Goal: Entertainment & Leisure: Consume media (video, audio)

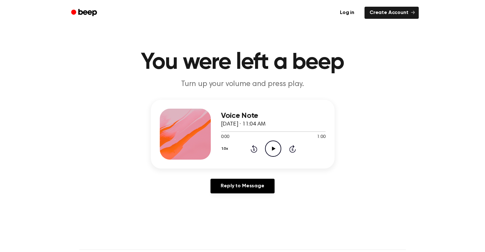
click at [273, 151] on icon "Play Audio" at bounding box center [273, 149] width 16 height 16
drag, startPoint x: 185, startPoint y: 145, endPoint x: 239, endPoint y: 128, distance: 56.4
click at [239, 128] on div "Voice Note September 30, 2025 · 11:04 AM 1:00 1:00 Your browser does not suppor…" at bounding box center [243, 134] width 184 height 69
click at [239, 127] on span "September 30, 2025 · 11:04 AM" at bounding box center [243, 125] width 45 height 6
click at [284, 132] on div at bounding box center [273, 131] width 105 height 1
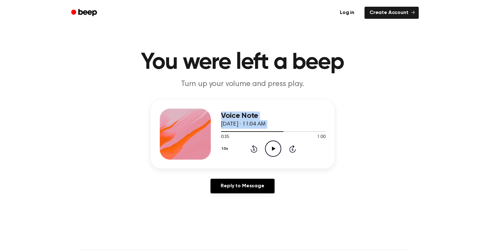
drag, startPoint x: 284, startPoint y: 132, endPoint x: 208, endPoint y: 136, distance: 75.7
click at [208, 136] on div "Voice Note September 30, 2025 · 11:04 AM 0:35 1:00 Your browser does not suppor…" at bounding box center [243, 134] width 184 height 69
click at [260, 117] on h3 "Voice Note" at bounding box center [273, 116] width 105 height 9
click at [229, 162] on div "Voice Note September 30, 2025 · 11:04 AM 0:35 1:00 Your browser does not suppor…" at bounding box center [243, 134] width 184 height 69
click at [106, 44] on main "You were left a beep Turn up your volume and press play. Voice Note September 3…" at bounding box center [242, 196] width 485 height 393
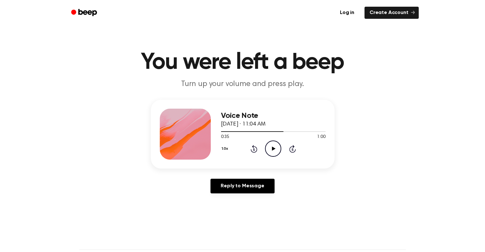
click at [273, 154] on icon "Play Audio" at bounding box center [273, 149] width 16 height 16
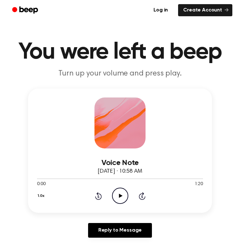
click at [119, 195] on icon at bounding box center [121, 196] width 4 height 4
click at [121, 196] on icon "Pause Audio" at bounding box center [120, 196] width 16 height 16
click at [121, 196] on icon at bounding box center [121, 196] width 4 height 4
click at [120, 199] on icon "Pause Audio" at bounding box center [120, 196] width 16 height 16
click at [119, 199] on icon "Play Audio" at bounding box center [120, 196] width 16 height 16
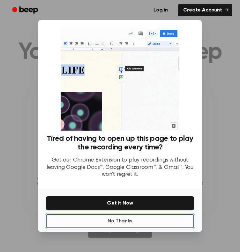
click at [123, 224] on button "No Thanks" at bounding box center [120, 221] width 148 height 14
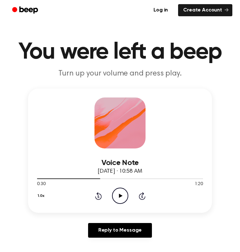
click at [119, 197] on icon "Play Audio" at bounding box center [120, 196] width 16 height 16
click at [55, 201] on div "1.0x Rewind 5 seconds Pause Audio Skip 5 seconds" at bounding box center [120, 196] width 166 height 16
click at [18, 18] on div "Log in Create Account" at bounding box center [120, 10] width 225 height 20
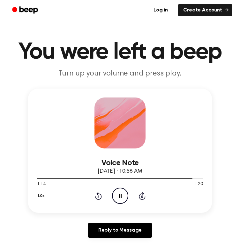
click at [71, 41] on h1 "You were left a beep" at bounding box center [120, 52] width 225 height 23
click at [117, 192] on icon "Play Audio" at bounding box center [120, 196] width 16 height 16
click at [117, 196] on icon "Pause Audio" at bounding box center [120, 196] width 16 height 16
drag, startPoint x: 66, startPoint y: 178, endPoint x: 58, endPoint y: 178, distance: 7.3
click at [58, 178] on div at bounding box center [120, 178] width 166 height 5
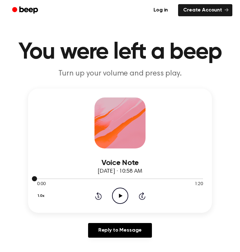
click at [58, 178] on div at bounding box center [120, 178] width 166 height 5
click at [115, 194] on icon "Play Audio" at bounding box center [120, 196] width 16 height 16
click at [119, 196] on icon at bounding box center [120, 196] width 3 height 4
click at [119, 197] on icon at bounding box center [121, 196] width 4 height 4
click at [119, 197] on icon at bounding box center [120, 196] width 3 height 4
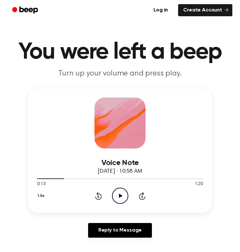
click at [114, 199] on icon "Play Audio" at bounding box center [120, 196] width 16 height 16
click at [115, 196] on icon "Pause Audio" at bounding box center [120, 196] width 16 height 16
click at [122, 194] on icon "Play Audio" at bounding box center [120, 196] width 16 height 16
click at [116, 198] on icon "Pause Audio" at bounding box center [120, 196] width 16 height 16
click at [115, 197] on icon "Play Audio" at bounding box center [120, 196] width 16 height 16
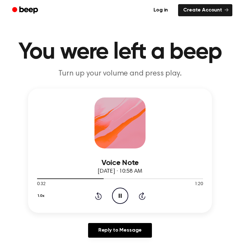
click at [114, 196] on icon "Pause Audio" at bounding box center [120, 196] width 16 height 16
click at [115, 196] on icon "Play Audio" at bounding box center [120, 196] width 16 height 16
click at [115, 196] on icon "Pause Audio" at bounding box center [120, 196] width 16 height 16
click at [114, 200] on icon "Play Audio" at bounding box center [120, 196] width 16 height 16
click at [119, 195] on icon at bounding box center [120, 196] width 3 height 4
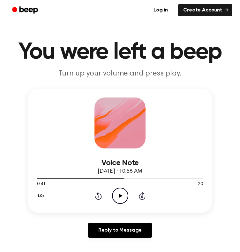
click at [115, 195] on icon "Play Audio" at bounding box center [120, 196] width 16 height 16
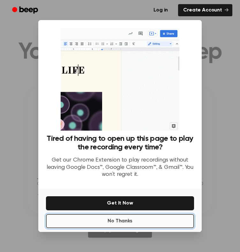
click at [149, 217] on button "No Thanks" at bounding box center [120, 221] width 148 height 14
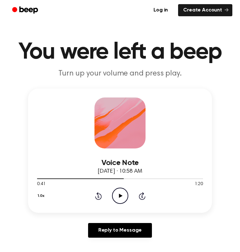
click at [121, 198] on icon "Play Audio" at bounding box center [120, 196] width 16 height 16
click at [122, 197] on icon "Pause Audio" at bounding box center [120, 196] width 16 height 16
click at [96, 196] on icon at bounding box center [98, 196] width 7 height 8
click at [120, 197] on icon "Play Audio" at bounding box center [120, 196] width 16 height 16
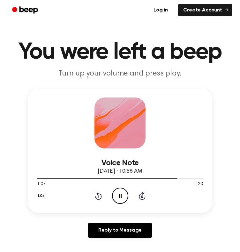
click at [99, 196] on icon "Rewind 5 seconds" at bounding box center [98, 196] width 7 height 8
click at [122, 195] on icon "Pause Audio" at bounding box center [120, 196] width 16 height 16
click at [120, 194] on icon "Play Audio" at bounding box center [120, 196] width 16 height 16
click at [120, 194] on icon at bounding box center [120, 196] width 3 height 4
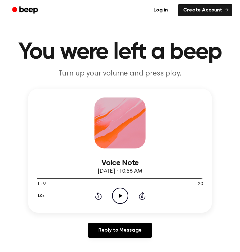
click at [119, 198] on icon "Play Audio" at bounding box center [120, 196] width 16 height 16
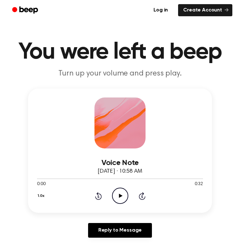
drag, startPoint x: 113, startPoint y: 207, endPoint x: 122, endPoint y: 190, distance: 19.6
click at [122, 190] on div "Voice Note September 30, 2025 · 10:58 AM 0:00 0:32 Your browser does not suppor…" at bounding box center [120, 151] width 184 height 124
click at [122, 190] on icon "Play Audio" at bounding box center [120, 196] width 16 height 16
click at [124, 195] on icon "Pause Audio" at bounding box center [120, 196] width 16 height 16
click at [123, 195] on icon "Play Audio" at bounding box center [120, 196] width 16 height 16
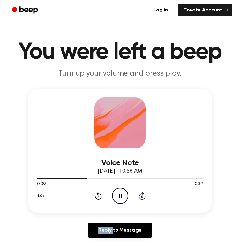
click at [123, 195] on icon "Pause Audio" at bounding box center [120, 196] width 16 height 16
click at [55, 178] on div at bounding box center [120, 178] width 166 height 5
click at [113, 195] on icon "Play Audio" at bounding box center [120, 196] width 16 height 16
click at [121, 196] on icon at bounding box center [120, 196] width 3 height 4
click at [115, 194] on icon "Play Audio" at bounding box center [120, 196] width 16 height 16
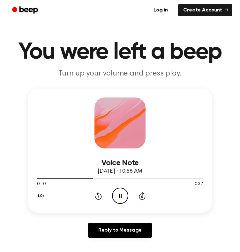
click at [117, 198] on icon "Pause Audio" at bounding box center [120, 196] width 16 height 16
click at [114, 194] on icon "Play Audio" at bounding box center [120, 196] width 16 height 16
click at [121, 196] on icon at bounding box center [120, 196] width 3 height 4
click at [119, 196] on icon at bounding box center [121, 196] width 4 height 4
click at [119, 196] on icon at bounding box center [120, 196] width 3 height 4
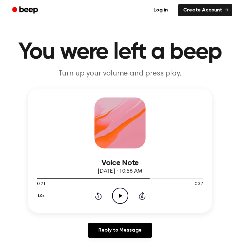
click at [120, 198] on icon "Play Audio" at bounding box center [120, 196] width 16 height 16
click at [120, 198] on icon "Pause Audio" at bounding box center [120, 196] width 16 height 16
click at [125, 196] on icon "Play Audio" at bounding box center [120, 196] width 16 height 16
